Goal: Task Accomplishment & Management: Manage account settings

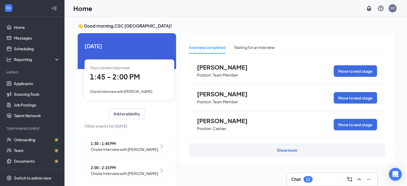
click at [130, 92] on span "Onsite Interview with [PERSON_NAME]" at bounding box center [121, 91] width 62 height 4
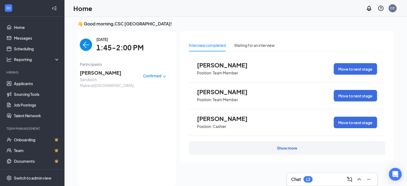
click at [84, 47] on img "back-button" at bounding box center [86, 45] width 12 height 12
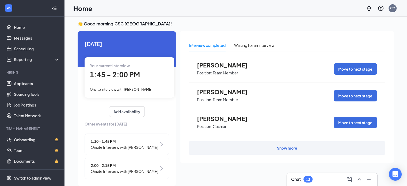
click at [111, 87] on span "Onsite Interview with [PERSON_NAME]" at bounding box center [121, 89] width 62 height 4
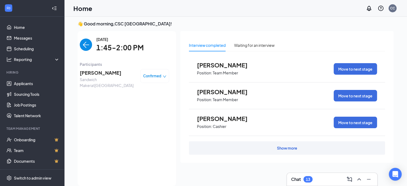
click at [111, 87] on span "Sandwich Maker at [GEOGRAPHIC_DATA]" at bounding box center [108, 83] width 56 height 12
click at [80, 41] on img "back-button" at bounding box center [86, 45] width 12 height 12
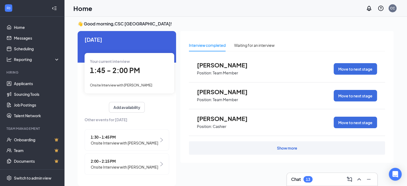
scroll to position [8, 0]
click at [21, 84] on link "Applicants" at bounding box center [37, 83] width 46 height 11
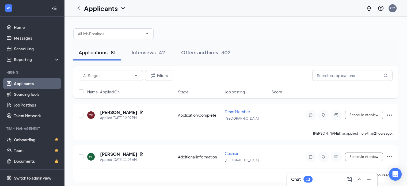
drag, startPoint x: 219, startPoint y: 64, endPoint x: 215, endPoint y: 63, distance: 3.8
click at [146, 59] on button "Interviews · 42" at bounding box center [148, 52] width 44 height 16
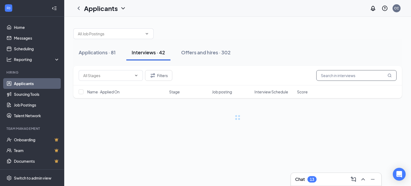
click at [334, 75] on input "text" at bounding box center [357, 75] width 80 height 11
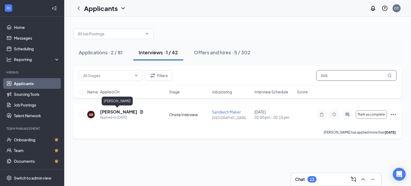
type input "AVA"
click at [122, 110] on h5 "[PERSON_NAME]" at bounding box center [118, 112] width 37 height 6
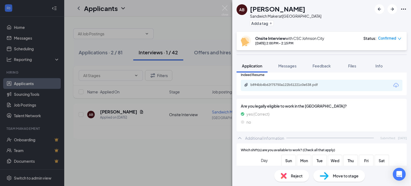
scroll to position [190, 0]
click at [300, 83] on div "b894bb4b62f75750a122b51221c0e538.pdf" at bounding box center [288, 85] width 75 height 4
